Goal: Task Accomplishment & Management: Manage account settings

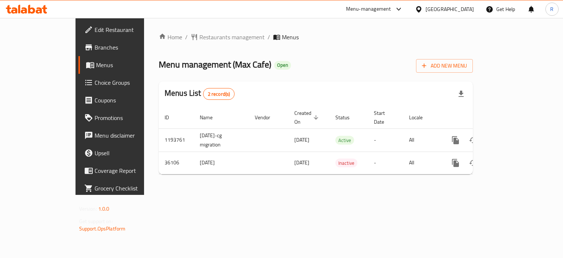
click at [95, 30] on span "Edit Restaurant" at bounding box center [129, 29] width 69 height 9
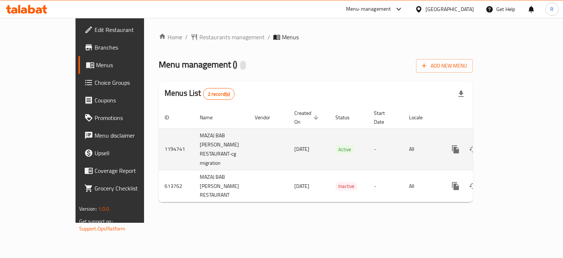
click at [517, 147] on link "enhanced table" at bounding box center [508, 149] width 18 height 18
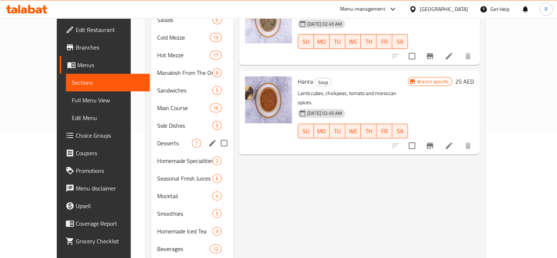
scroll to position [138, 0]
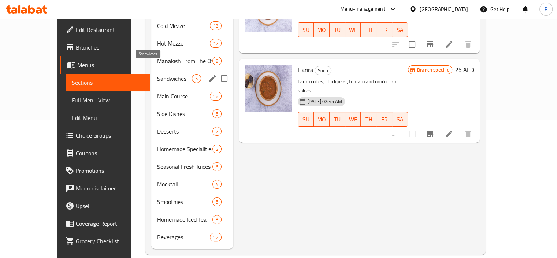
click at [157, 74] on span "Sandwiches" at bounding box center [174, 78] width 35 height 9
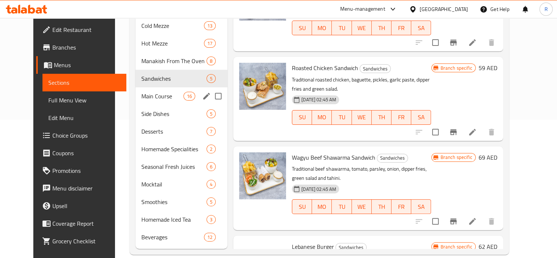
click at [148, 92] on span "Main Course" at bounding box center [162, 96] width 42 height 9
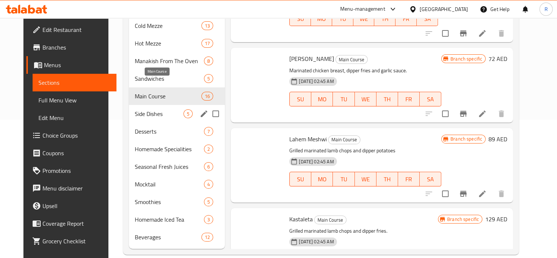
click at [141, 109] on span "Side Dishes" at bounding box center [159, 113] width 49 height 9
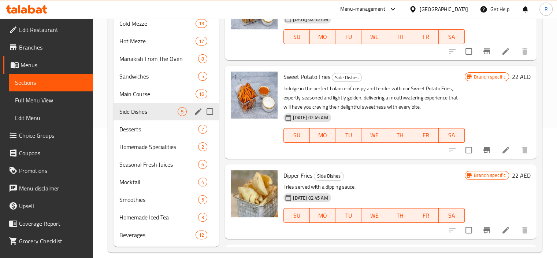
scroll to position [138, 0]
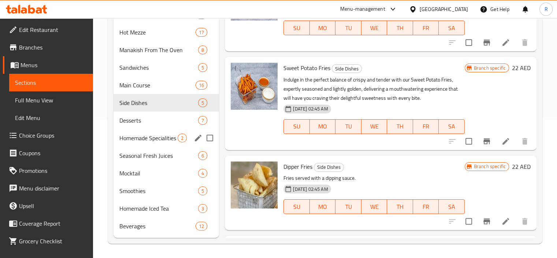
click at [150, 136] on span "Homemade Specialities" at bounding box center [148, 137] width 59 height 9
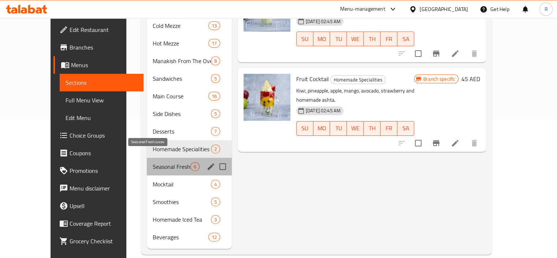
click at [167, 162] on span "Seasonal Fresh Juices" at bounding box center [171, 166] width 37 height 9
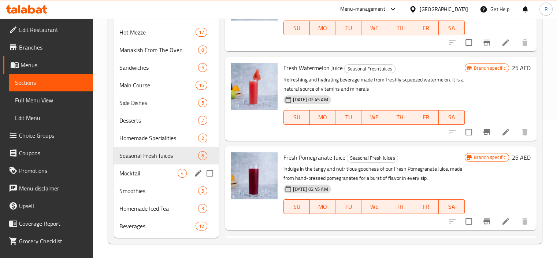
click at [133, 173] on span "Mocktail" at bounding box center [148, 173] width 59 height 9
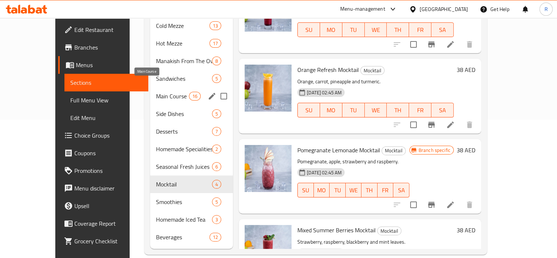
scroll to position [28, 0]
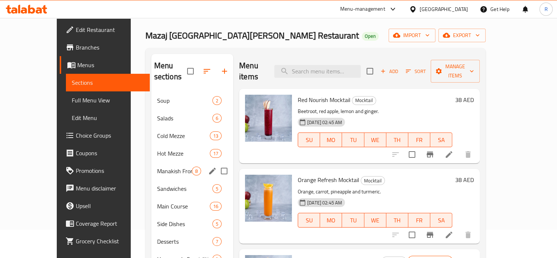
click at [157, 166] on span "Manakish From The Oven" at bounding box center [174, 170] width 35 height 9
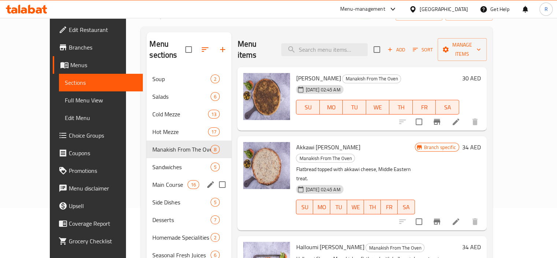
scroll to position [65, 0]
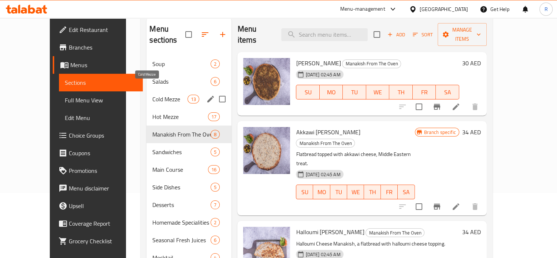
click at [152, 95] on span "Cold Mezze" at bounding box center [169, 99] width 35 height 9
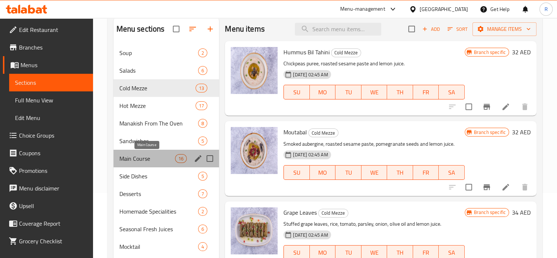
click at [143, 154] on span "Main Course" at bounding box center [147, 158] width 56 height 9
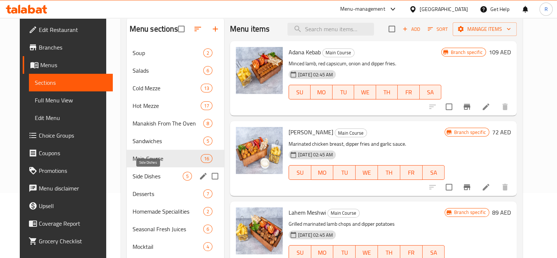
click at [144, 177] on span "Side Dishes" at bounding box center [158, 175] width 50 height 9
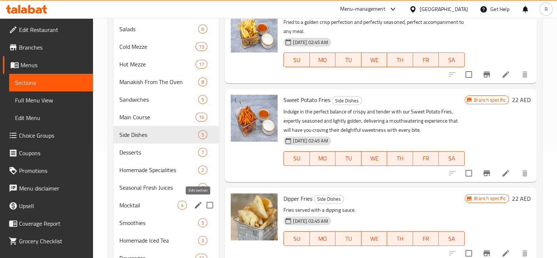
scroll to position [138, 0]
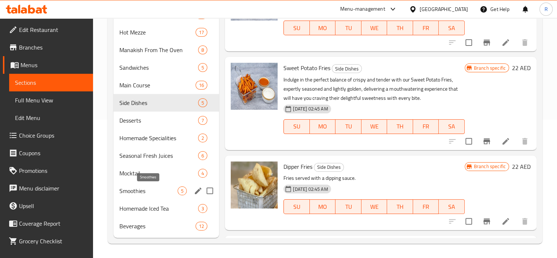
click at [146, 195] on div "Smoothies 5" at bounding box center [167, 191] width 106 height 18
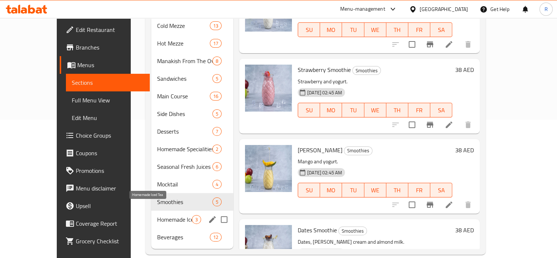
click at [157, 215] on span "Homemade Iced Tea" at bounding box center [174, 219] width 35 height 9
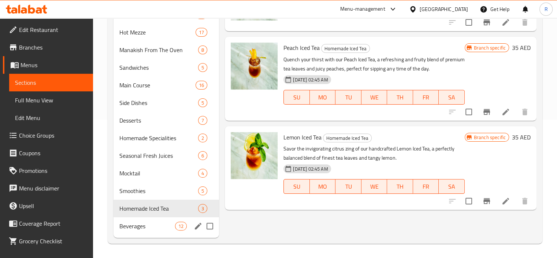
click at [137, 222] on span "Beverages" at bounding box center [147, 225] width 56 height 9
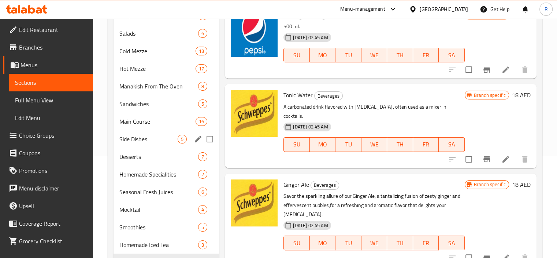
scroll to position [101, 0]
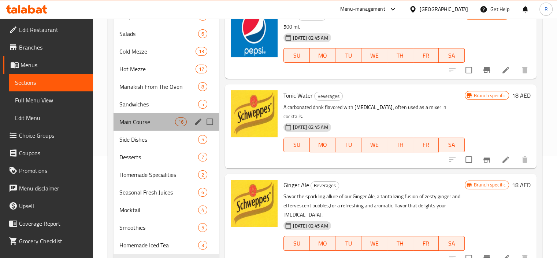
click at [141, 127] on div "Main Course 16" at bounding box center [167, 122] width 106 height 18
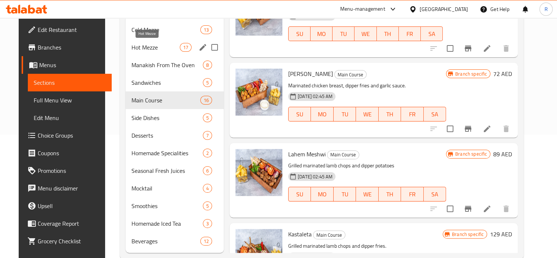
scroll to position [138, 0]
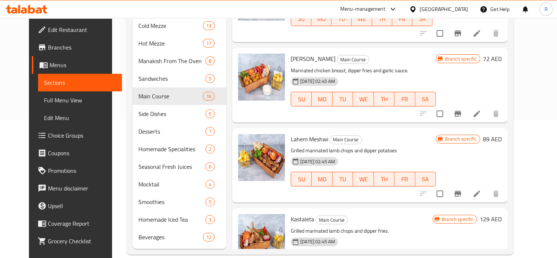
click at [48, 47] on span "Branches" at bounding box center [82, 47] width 68 height 9
